Goal: Book appointment/travel/reservation

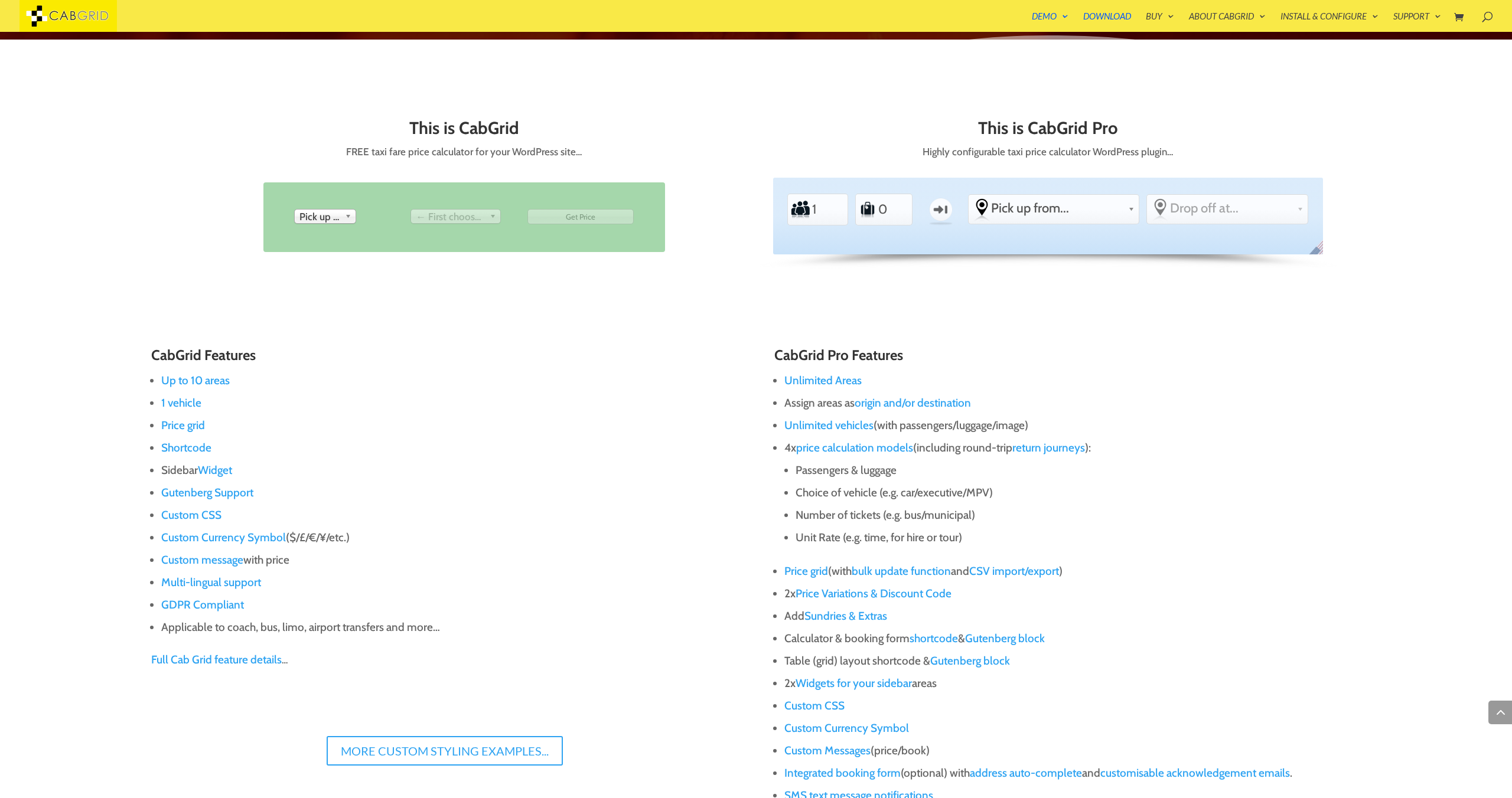
scroll to position [695, 0]
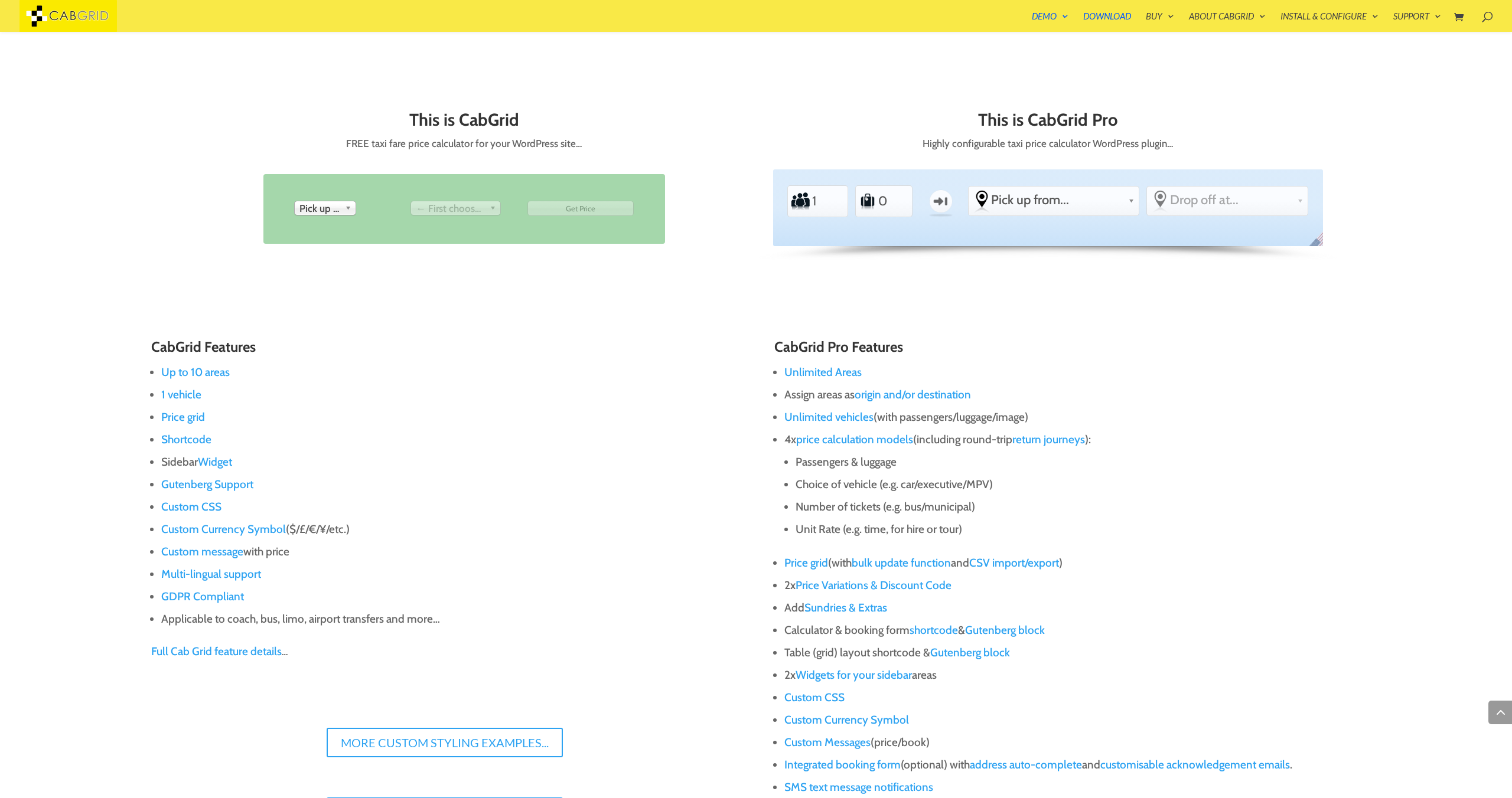
click at [308, 208] on span "Pick up from" at bounding box center [320, 208] width 41 height 14
click at [508, 303] on div "CabGrid Features Up to 10 areas 1 vehicle Price grid Shortcode Sidebar Widget G…" at bounding box center [756, 698] width 1209 height 795
click at [818, 192] on input "1" at bounding box center [825, 201] width 28 height 27
click at [895, 204] on input "0" at bounding box center [892, 201] width 28 height 27
type input "1"
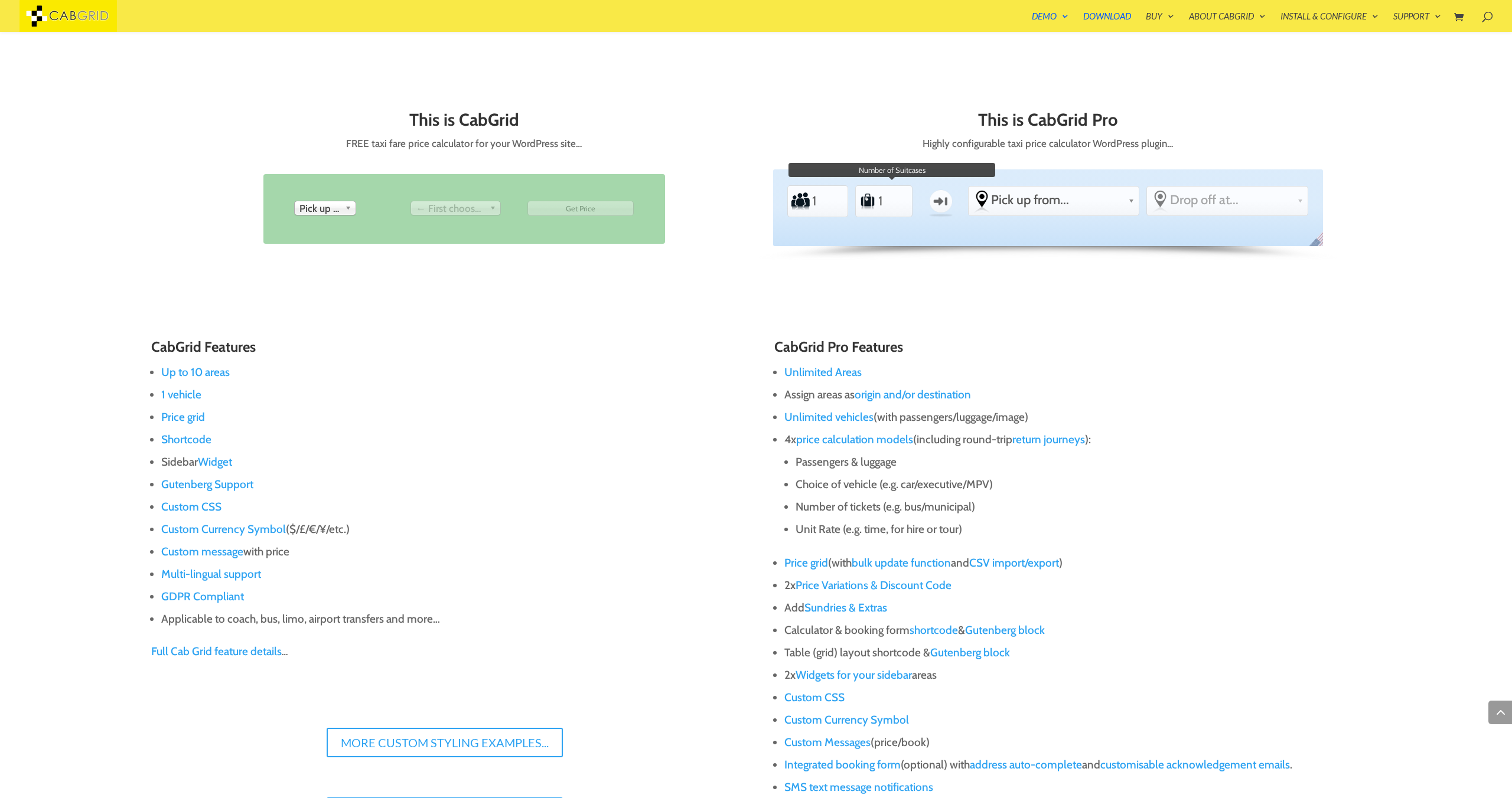
click at [898, 195] on input "1" at bounding box center [892, 201] width 28 height 27
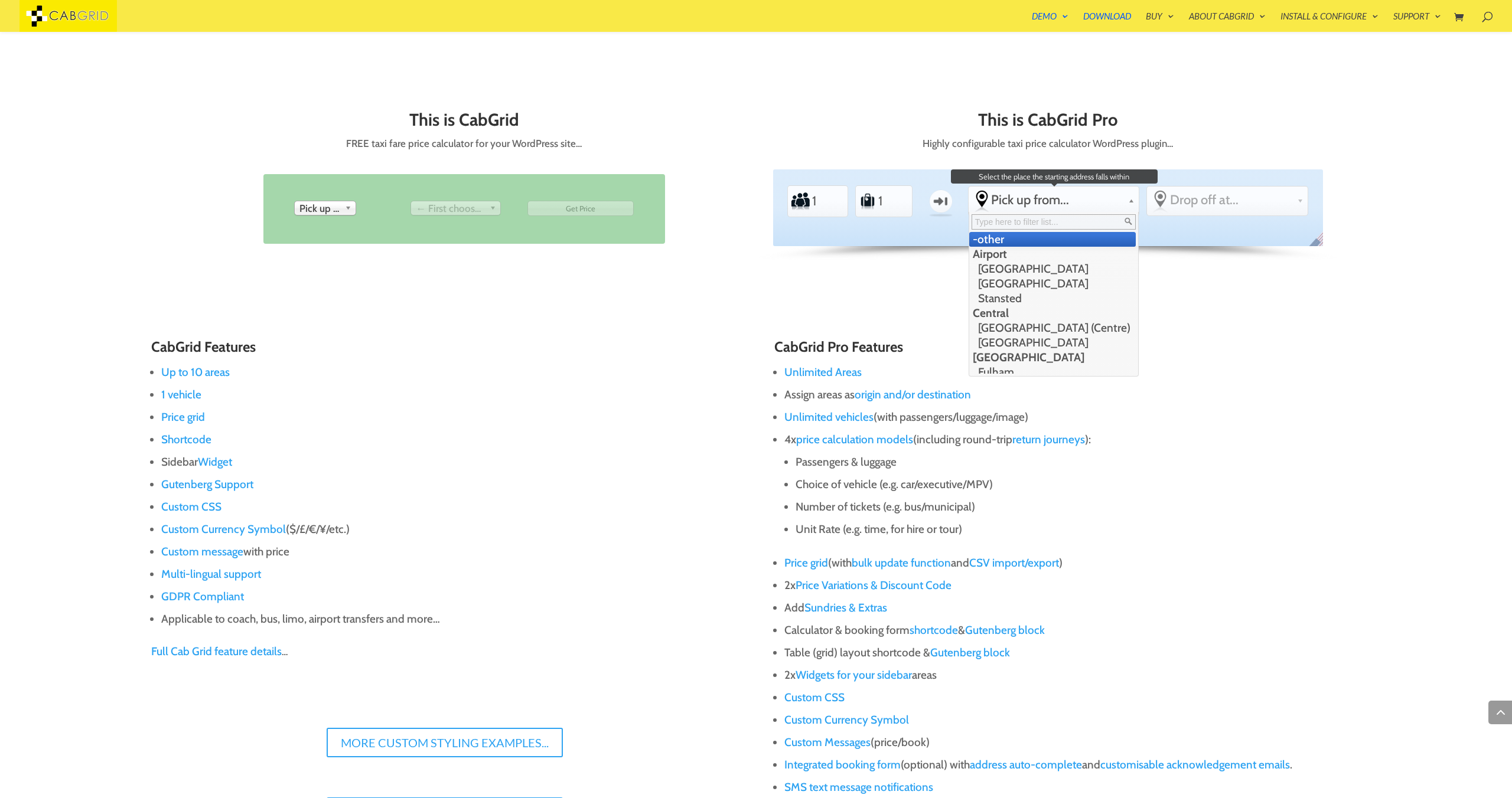
click at [1027, 196] on span "Pick up from..." at bounding box center [1057, 200] width 132 height 16
click at [1206, 207] on span "Drop off at..." at bounding box center [1232, 200] width 123 height 16
